Goal: Navigation & Orientation: Find specific page/section

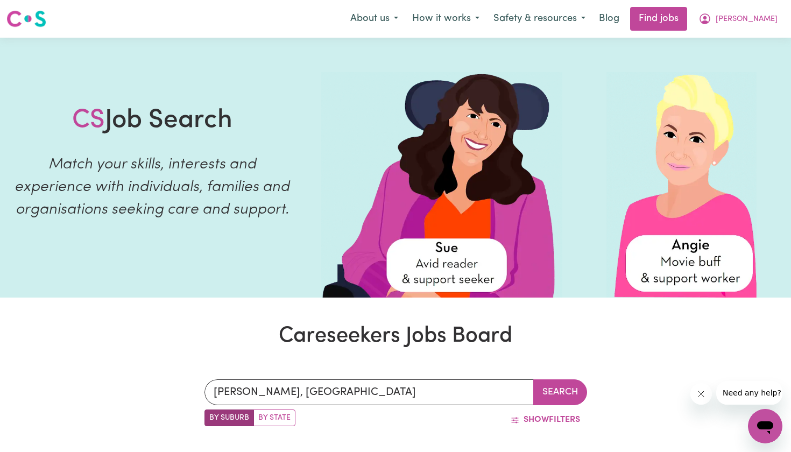
click at [36, 18] on img at bounding box center [26, 18] width 40 height 19
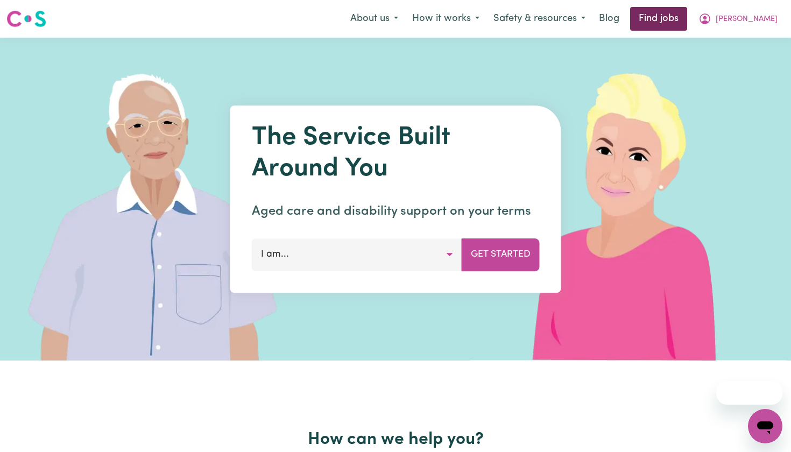
click at [685, 9] on link "Find jobs" at bounding box center [658, 19] width 57 height 24
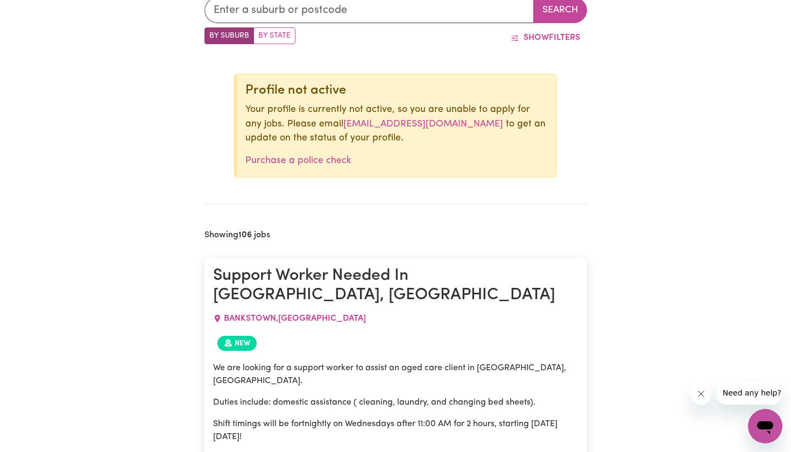
scroll to position [381, 0]
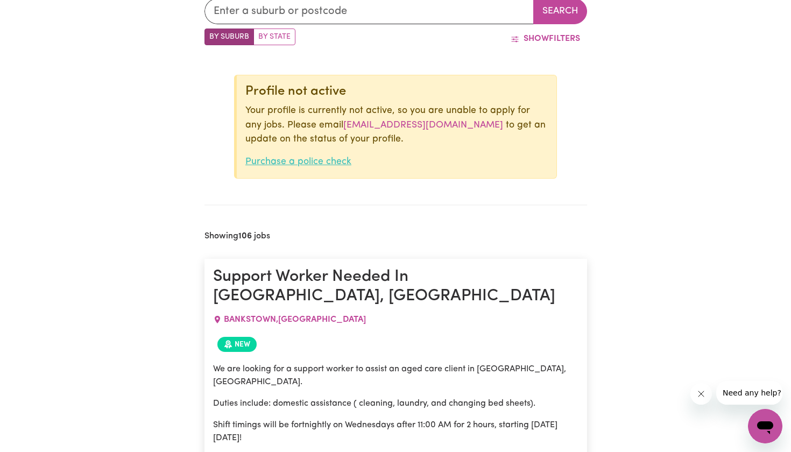
click at [323, 166] on link "Purchase a police check" at bounding box center [298, 161] width 106 height 9
